Goal: Check status: Check status

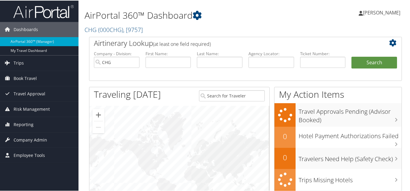
click at [225, 15] on h1 "AirPortal 360™ Dashboard" at bounding box center [192, 14] width 215 height 13
click at [23, 125] on span "Reporting" at bounding box center [24, 124] width 20 height 15
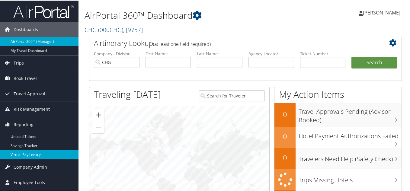
click at [24, 152] on link "Virtual Pay Lookup" at bounding box center [39, 154] width 79 height 9
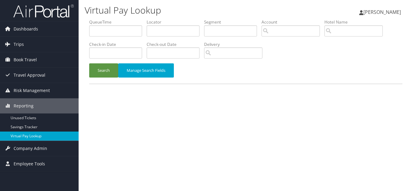
click at [26, 135] on link "Virtual Pay Lookup" at bounding box center [39, 136] width 79 height 9
click at [163, 31] on input "text" at bounding box center [173, 30] width 53 height 11
paste input "QTLRJQ"
type input "QTLRJQ"
click at [89, 63] on button "Search" at bounding box center [103, 70] width 29 height 14
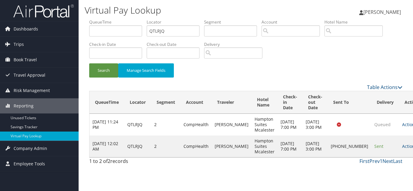
click at [402, 149] on link "Actions" at bounding box center [411, 147] width 19 height 6
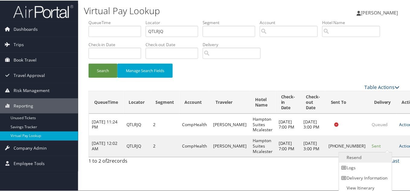
scroll to position [3, 0]
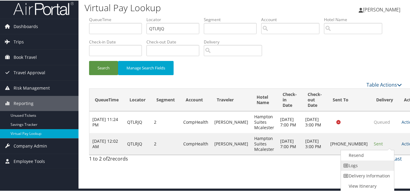
click at [371, 165] on link "Logs" at bounding box center [367, 165] width 52 height 10
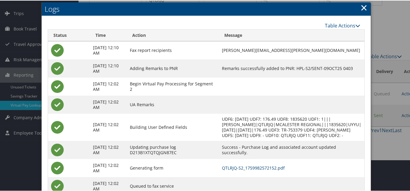
scroll to position [22, 0]
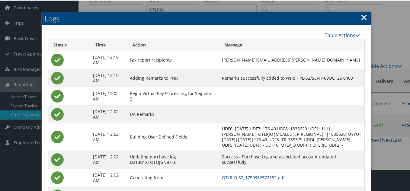
click at [362, 20] on link "×" at bounding box center [364, 17] width 7 height 12
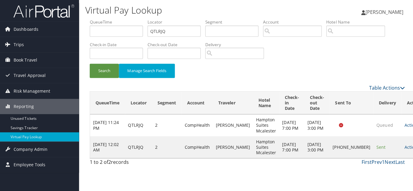
scroll to position [0, 0]
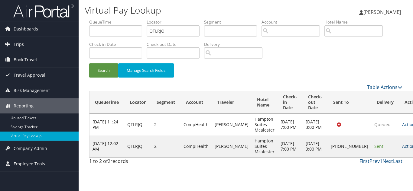
click at [412, 148] on icon at bounding box center [419, 146] width 4 height 4
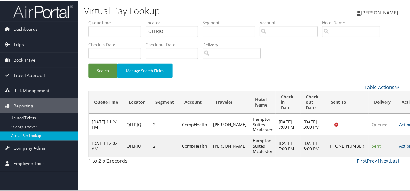
scroll to position [3, 0]
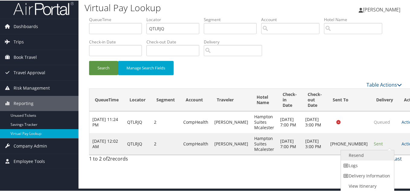
click at [368, 157] on link "Resend" at bounding box center [367, 155] width 52 height 10
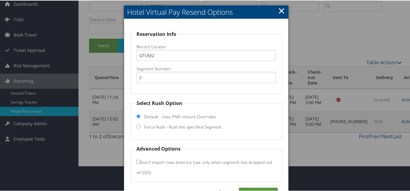
scroll to position [44, 0]
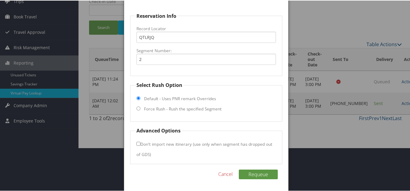
click at [137, 108] on input "Force Rush - Rush the specified Segment" at bounding box center [139, 108] width 4 height 4
radio input "true"
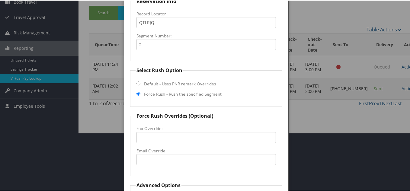
scroll to position [113, 0]
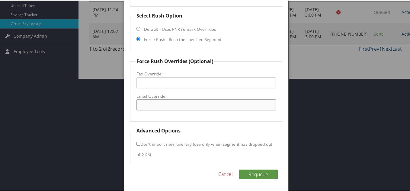
click at [151, 106] on input "Email Override" at bounding box center [207, 104] width 140 height 11
paste input "testep.hampton@outlook.com"
type input "testep.hampton@outlook.com"
click at [229, 93] on label "Email Override" at bounding box center [207, 96] width 140 height 6
click at [229, 99] on input "testep.hampton@outlook.com" at bounding box center [207, 104] width 140 height 11
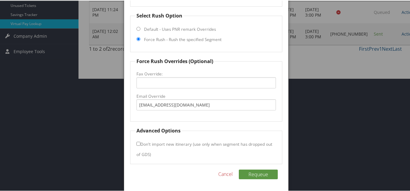
click at [221, 117] on fieldset "Force Rush Overrides (Optional) Fax Override: Email Override testep.hampton@out…" at bounding box center [206, 89] width 152 height 64
click at [259, 173] on button "Requeue" at bounding box center [258, 174] width 39 height 10
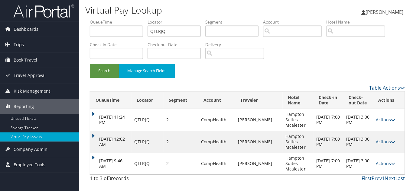
scroll to position [0, 0]
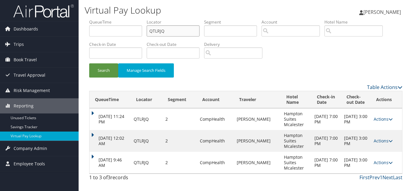
drag, startPoint x: 131, startPoint y: 33, endPoint x: 104, endPoint y: 31, distance: 27.6
click at [104, 19] on ul "QueueTime Locator QTLRJQ Segment Account Traveler Hotel Name Check-in Date Chec…" at bounding box center [245, 19] width 313 height 0
paste input "EKKQRN"
click at [89, 63] on button "Search" at bounding box center [103, 70] width 29 height 14
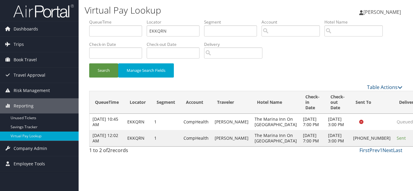
drag, startPoint x: 260, startPoint y: 79, endPoint x: 365, endPoint y: 113, distance: 111.2
click at [260, 79] on div "Search Manage Search Fields" at bounding box center [246, 73] width 322 height 20
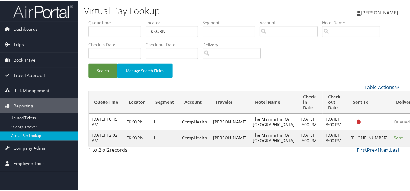
scroll to position [17, 0]
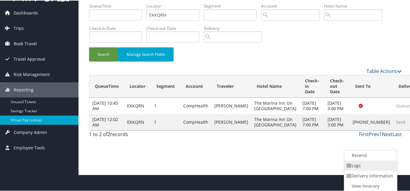
click at [362, 166] on link "Logs" at bounding box center [370, 165] width 52 height 10
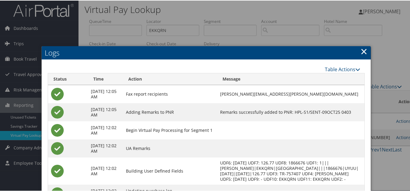
scroll to position [0, 0]
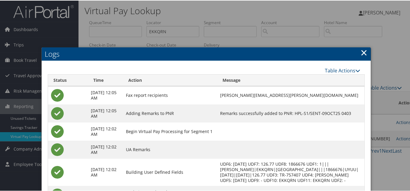
click at [361, 51] on link "×" at bounding box center [364, 52] width 7 height 12
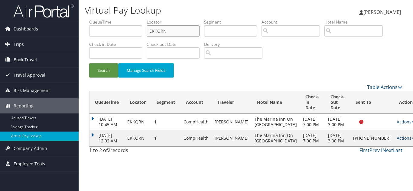
drag, startPoint x: 174, startPoint y: 31, endPoint x: 93, endPoint y: 31, distance: 81.6
click at [94, 19] on ul "QueueTime Locator EKKQRN Segment Account Traveler Hotel Name Check-in Date Chec…" at bounding box center [245, 19] width 313 height 0
paste input "MBLYF"
click at [89, 63] on button "Search" at bounding box center [103, 70] width 29 height 14
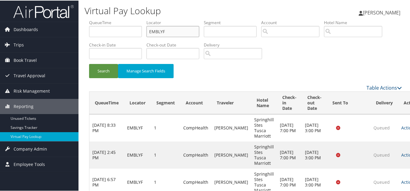
drag, startPoint x: 179, startPoint y: 33, endPoint x: 98, endPoint y: 31, distance: 81.6
click at [98, 19] on ul "QueueTime Locator EMBLYF Segment Account Traveler Hotel Name Check-in Date Chec…" at bounding box center [245, 19] width 313 height 0
click at [89, 63] on button "Search" at bounding box center [103, 70] width 29 height 14
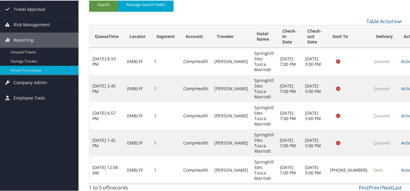
scroll to position [69, 0]
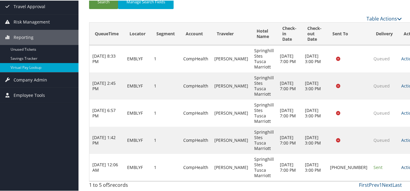
click at [402, 168] on link "Actions" at bounding box center [411, 167] width 19 height 6
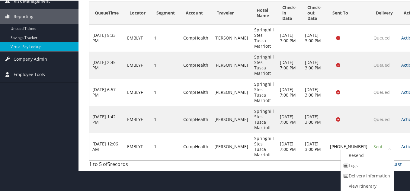
click at [359, 170] on link "Logs" at bounding box center [367, 165] width 52 height 10
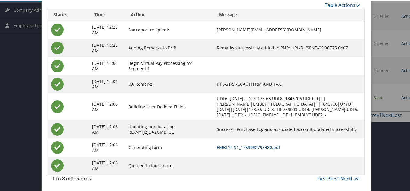
scroll to position [144, 0]
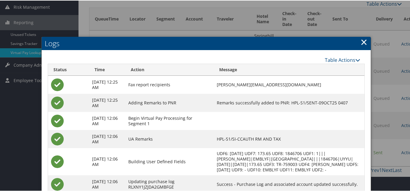
click at [363, 42] on link "×" at bounding box center [364, 41] width 7 height 12
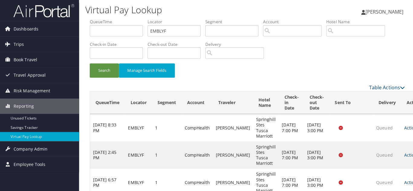
scroll to position [0, 0]
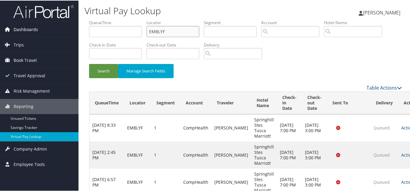
drag, startPoint x: 122, startPoint y: 29, endPoint x: 48, endPoint y: 27, distance: 73.8
click at [49, 27] on div "Dashboards AirPortal 360™ (Manager) My Travel Dashboard Trips Airtinerary® Look…" at bounding box center [206, 130] width 413 height 260
paste input "GJEGFN"
click at [89, 63] on button "Search" at bounding box center [103, 70] width 29 height 14
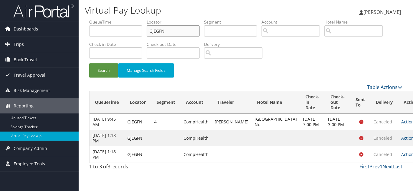
drag, startPoint x: 171, startPoint y: 29, endPoint x: 61, endPoint y: 32, distance: 110.3
click at [62, 32] on div "Dashboards AirPortal 360™ (Manager) My Travel Dashboard Trips Airtinerary® Look…" at bounding box center [206, 95] width 413 height 191
paste input "SYWSPC"
click at [89, 63] on button "Search" at bounding box center [103, 70] width 29 height 14
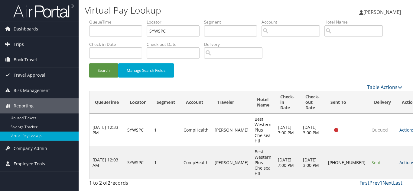
click at [399, 163] on link "Actions" at bounding box center [408, 163] width 19 height 6
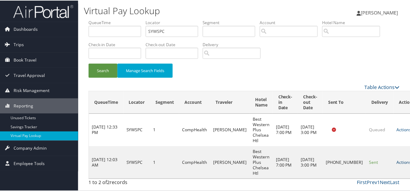
scroll to position [17, 0]
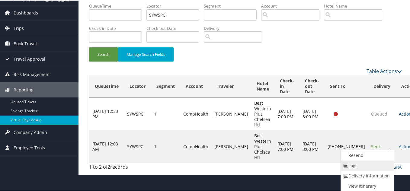
click at [359, 166] on link "Logs" at bounding box center [367, 165] width 52 height 10
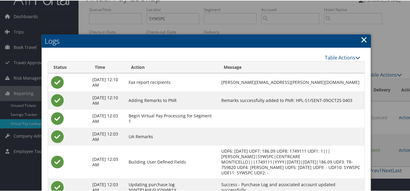
scroll to position [11, 0]
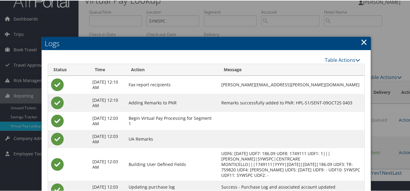
click at [362, 42] on link "×" at bounding box center [364, 41] width 7 height 12
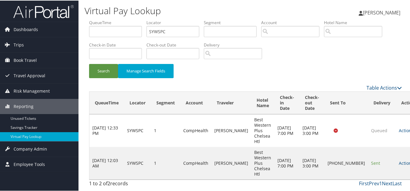
scroll to position [0, 0]
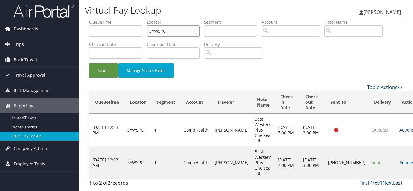
drag, startPoint x: 142, startPoint y: 31, endPoint x: 78, endPoint y: 32, distance: 63.8
click at [78, 32] on div "Dashboards AirPortal 360™ (Manager) My Travel Dashboard Trips Airtinerary® Look…" at bounding box center [206, 95] width 413 height 191
paste input "NHIOXR"
type input "NHIOXR"
click at [89, 63] on button "Search" at bounding box center [103, 70] width 29 height 14
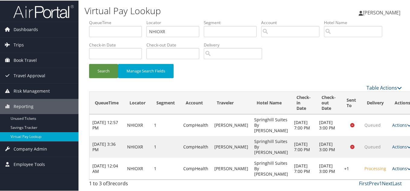
click at [392, 166] on link "Actions" at bounding box center [401, 168] width 19 height 6
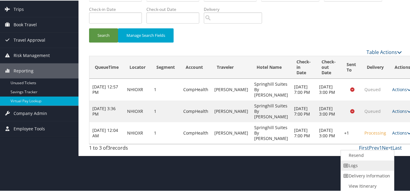
click at [361, 167] on link "Logs" at bounding box center [367, 165] width 52 height 10
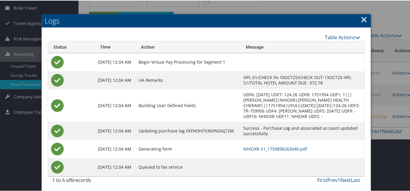
scroll to position [54, 0]
